Goal: Transaction & Acquisition: Subscribe to service/newsletter

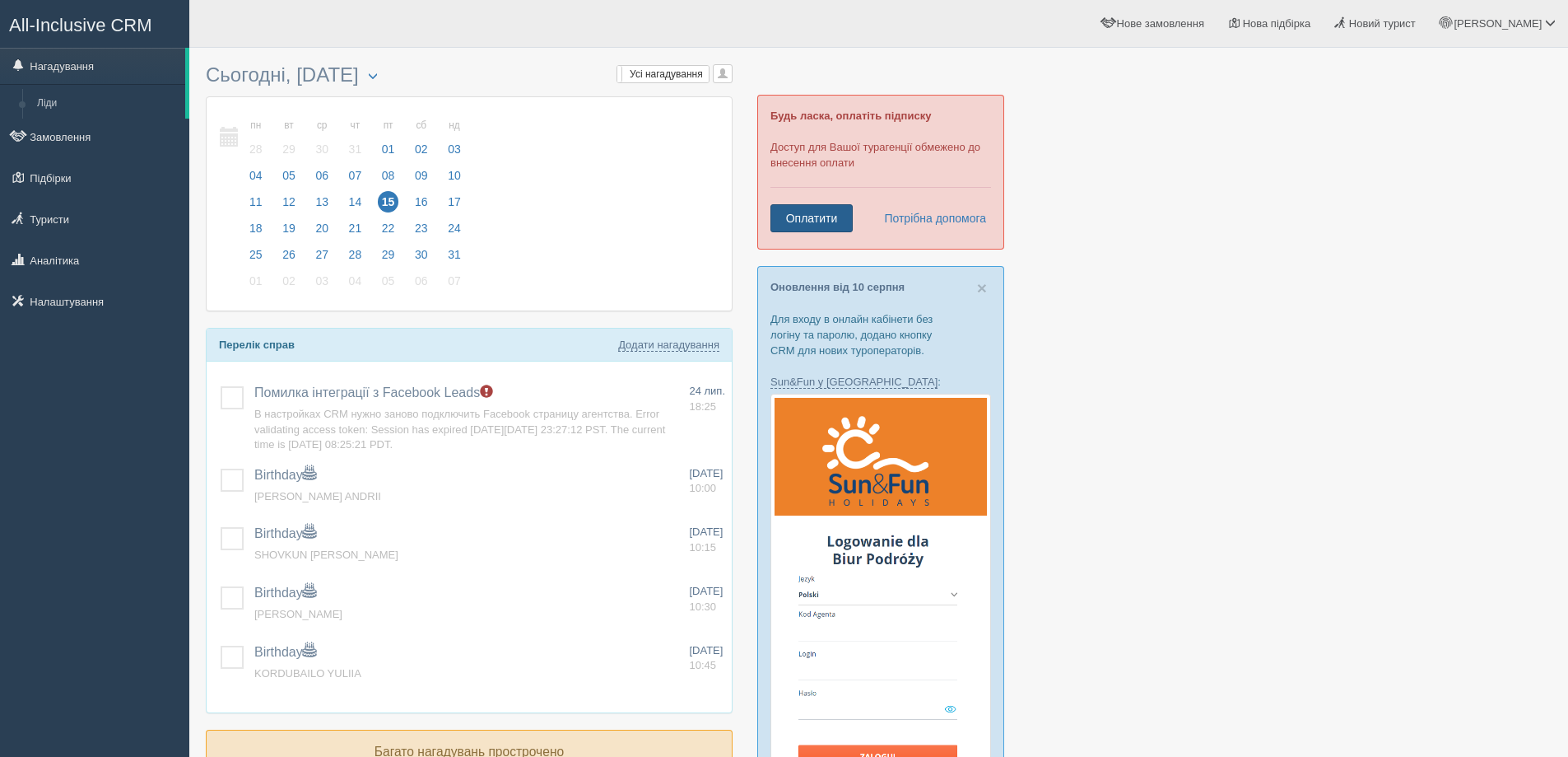
click at [793, 228] on link "Оплатити" at bounding box center [811, 219] width 82 height 28
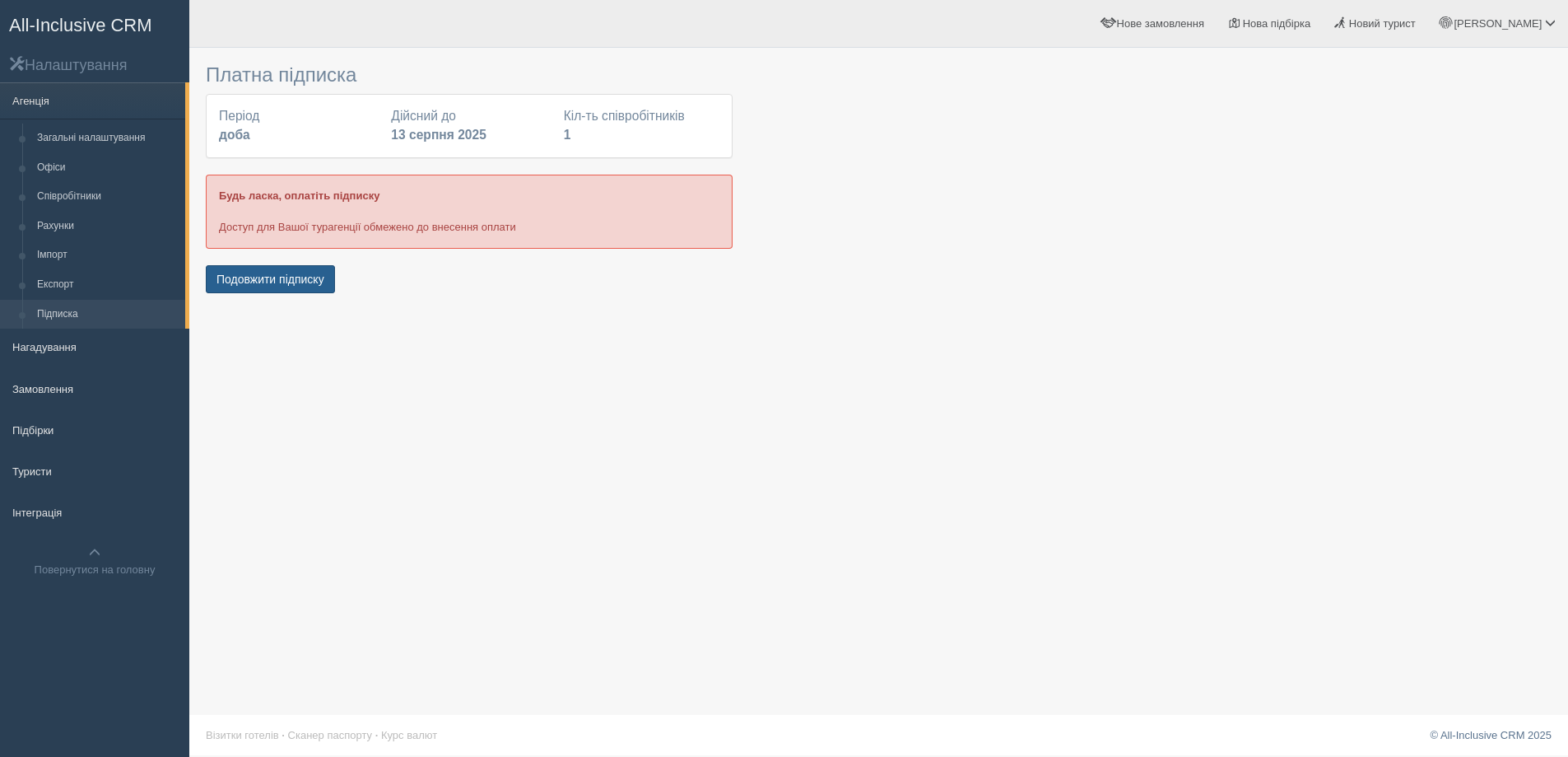
click at [311, 282] on button "Подовжити підписку" at bounding box center [270, 279] width 129 height 28
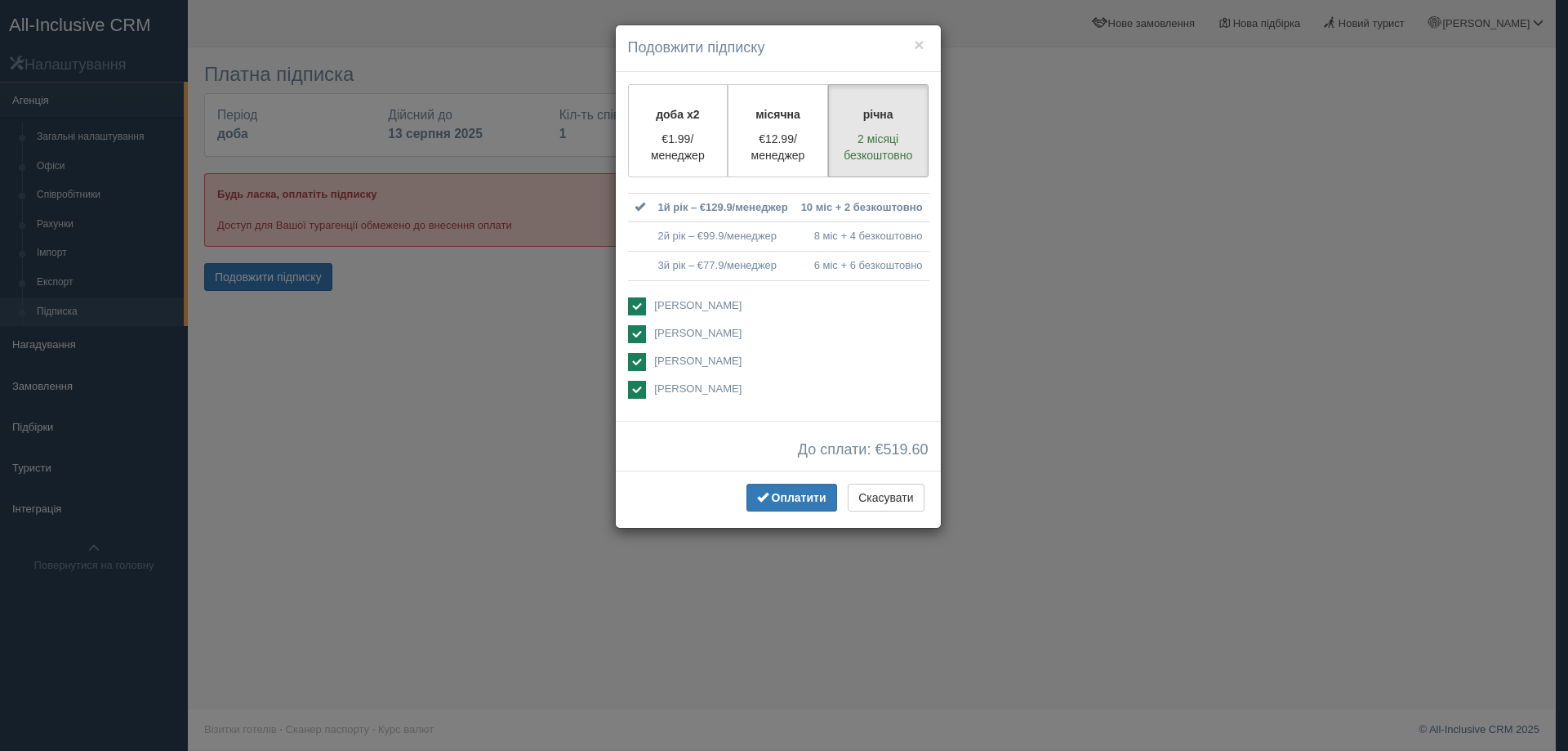
click at [636, 320] on div "Андрей Фесюн Анна Кравченко" at bounding box center [778, 349] width 300 height 104
click at [634, 329] on ins at bounding box center [637, 334] width 18 height 18
checkbox input "false"
click at [634, 357] on ins at bounding box center [637, 362] width 18 height 18
checkbox input "false"
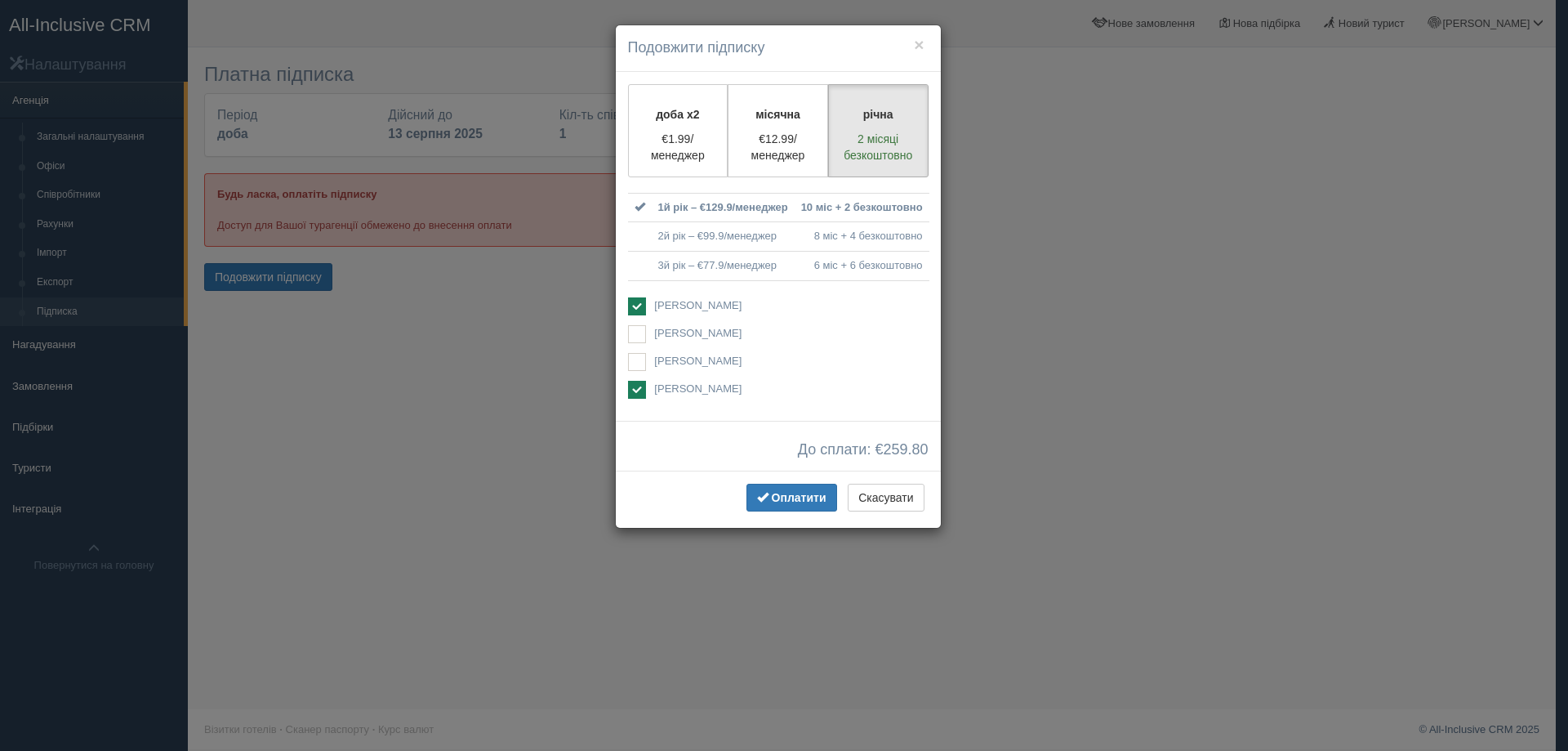
click at [634, 392] on ins at bounding box center [637, 389] width 18 height 18
checkbox input "false"
click at [680, 142] on p "€1.99/менеджер" at bounding box center [678, 147] width 79 height 32
radio input "true"
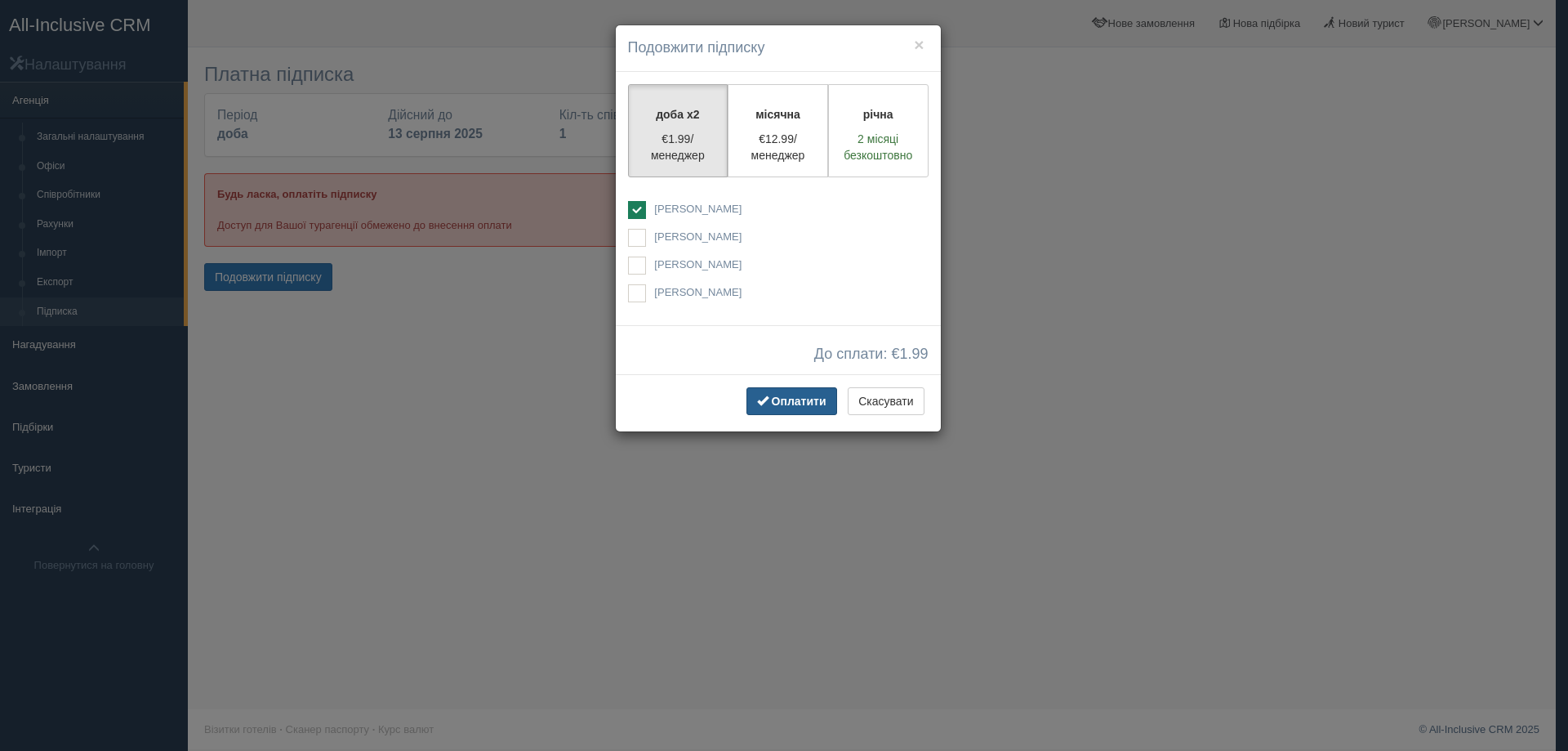
click at [795, 411] on button "Оплатити" at bounding box center [791, 401] width 90 height 28
